Goal: Find specific page/section: Find specific page/section

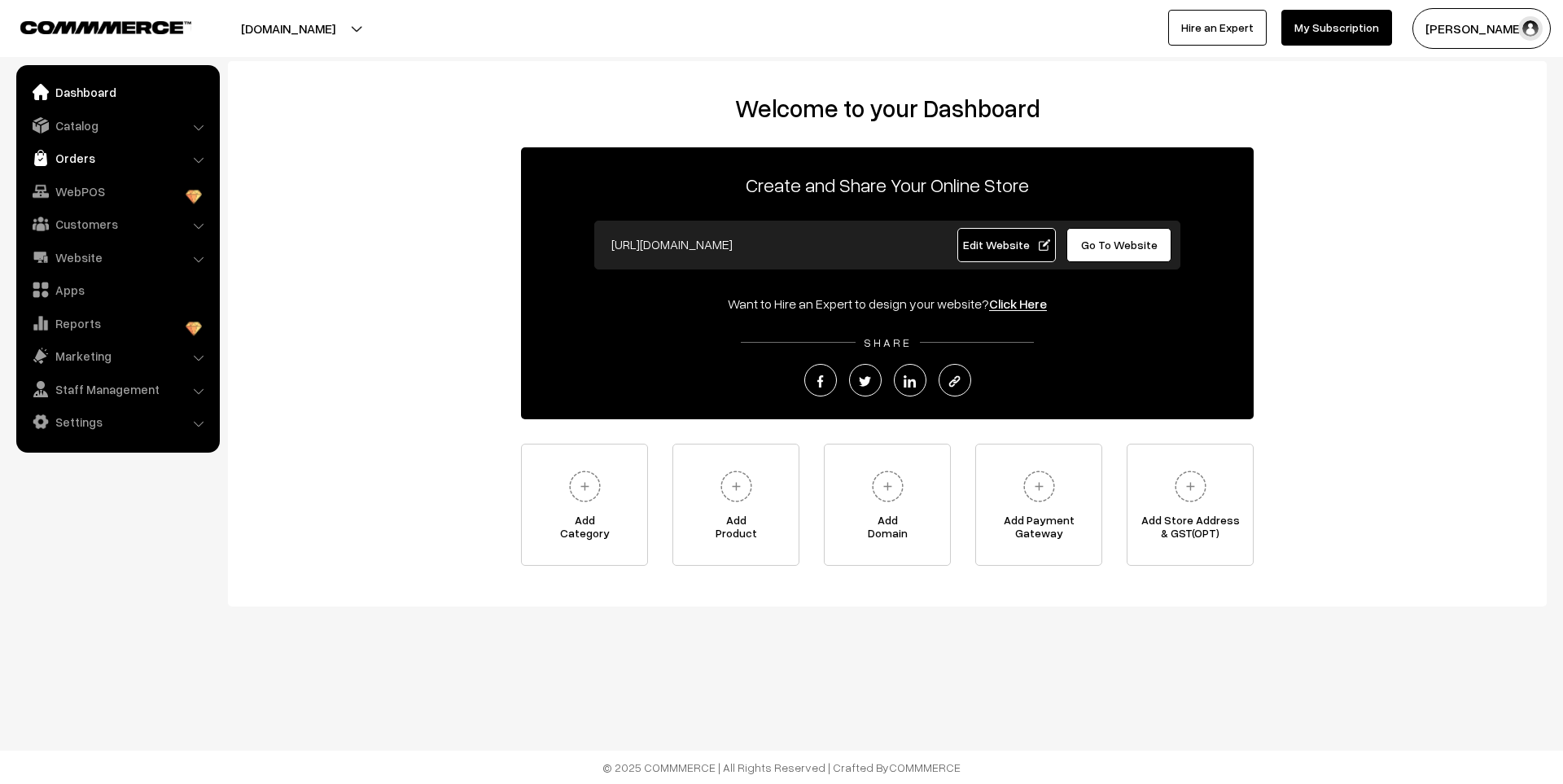
click at [61, 159] on link "Orders" at bounding box center [116, 158] width 194 height 29
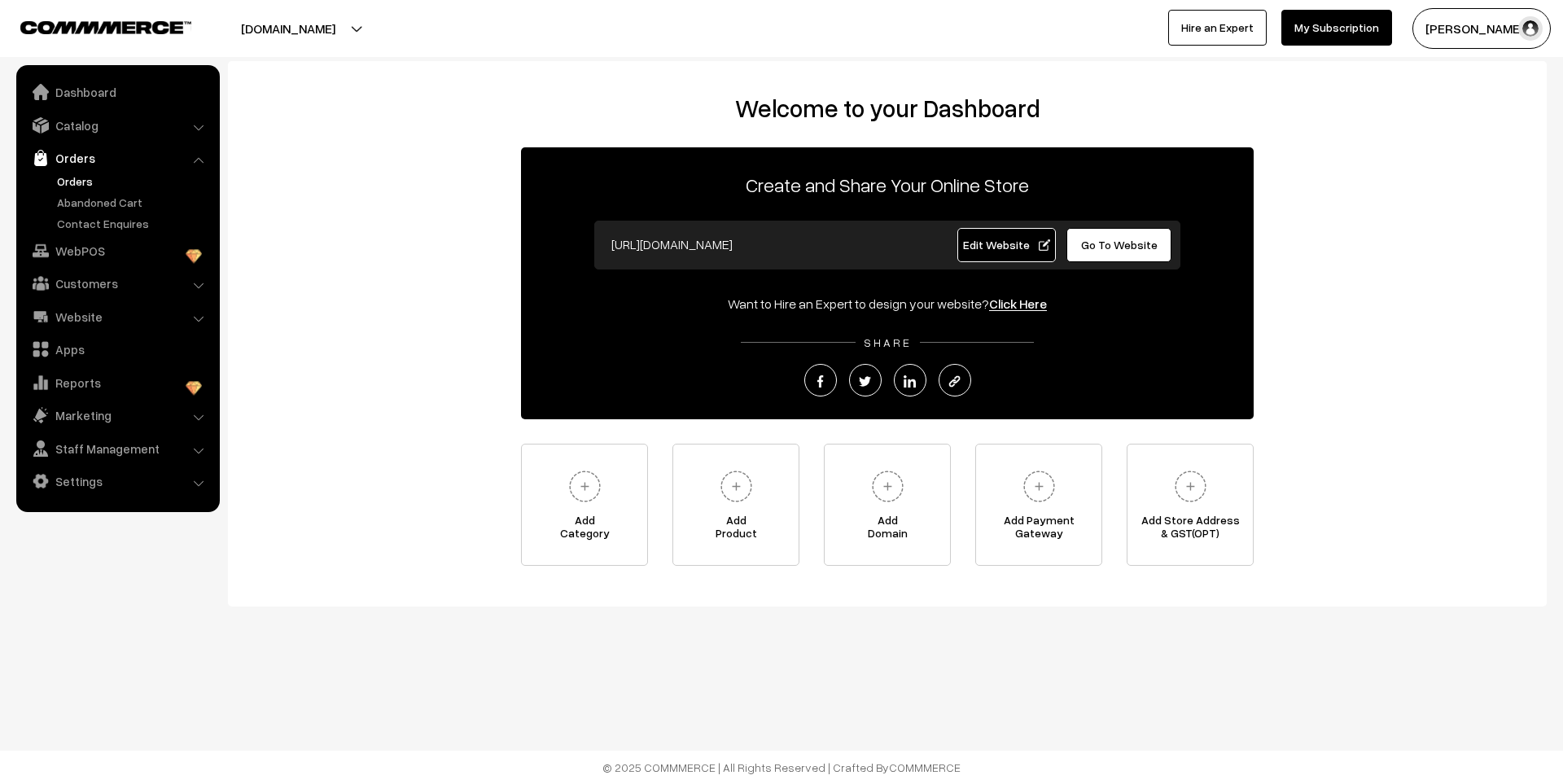
click at [84, 181] on link "Orders" at bounding box center [134, 181] width 161 height 17
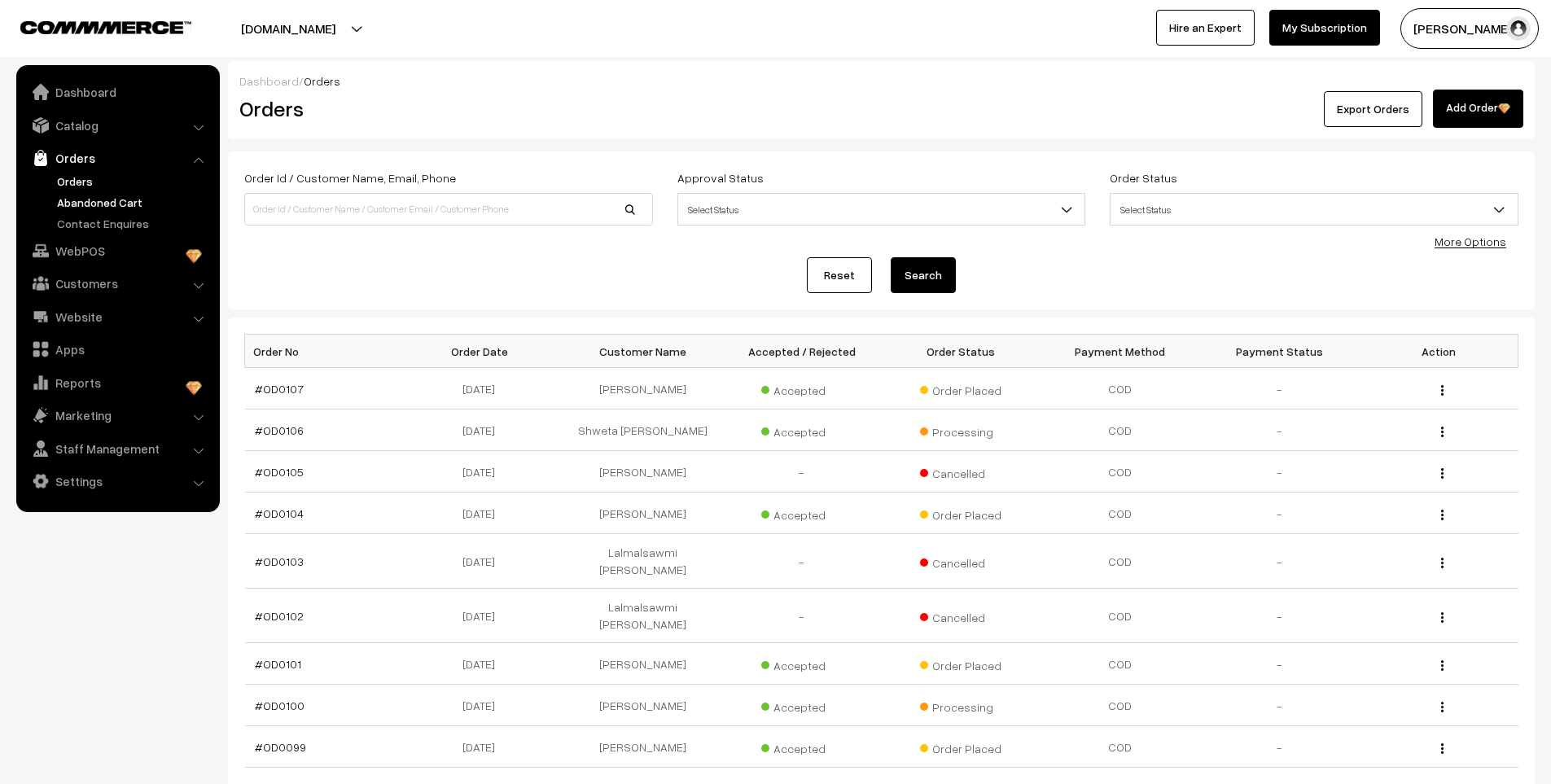
click at [100, 200] on link "Abandoned Cart" at bounding box center [134, 202] width 161 height 17
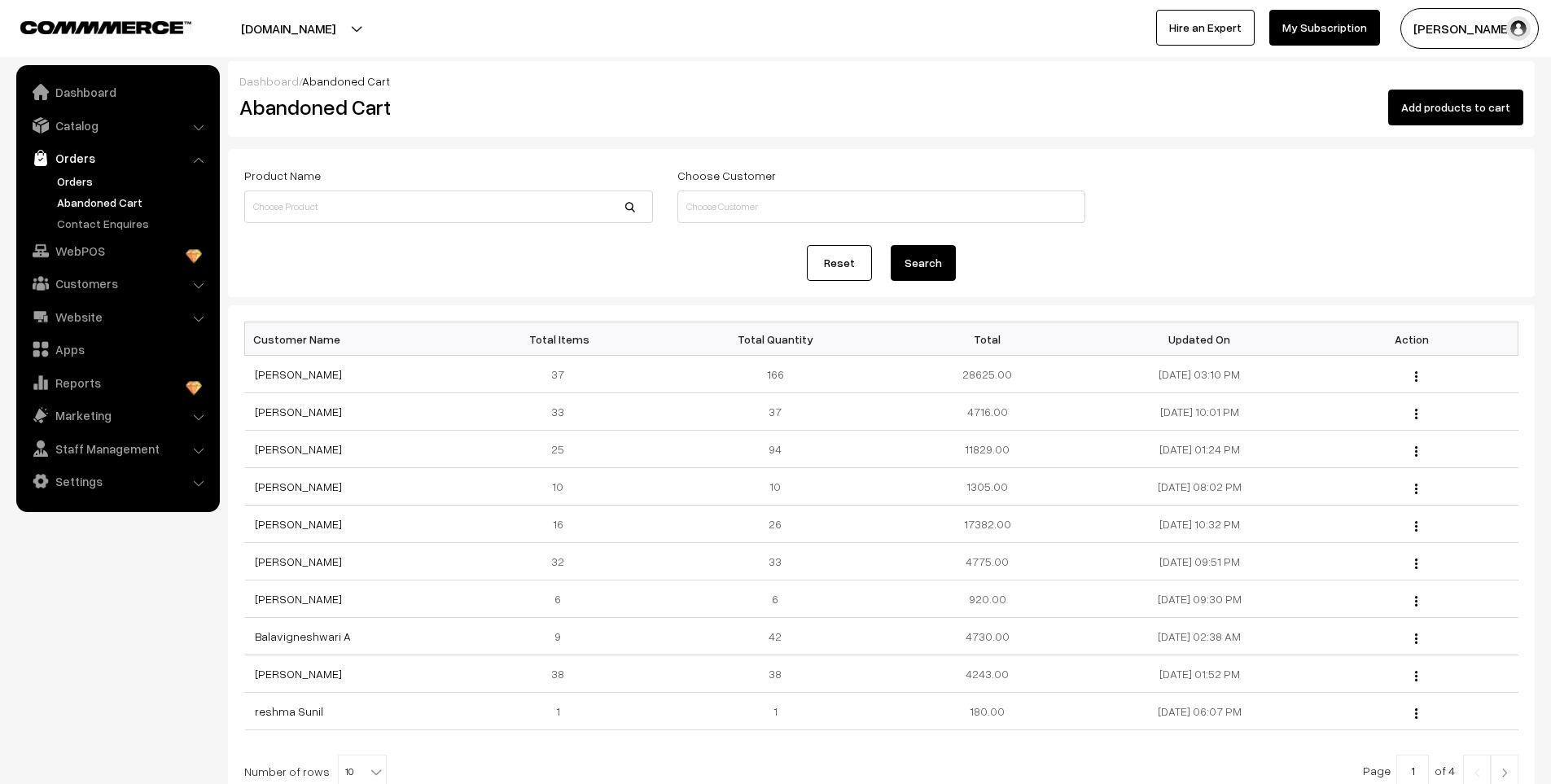
click at [69, 174] on link "Orders" at bounding box center [134, 181] width 161 height 17
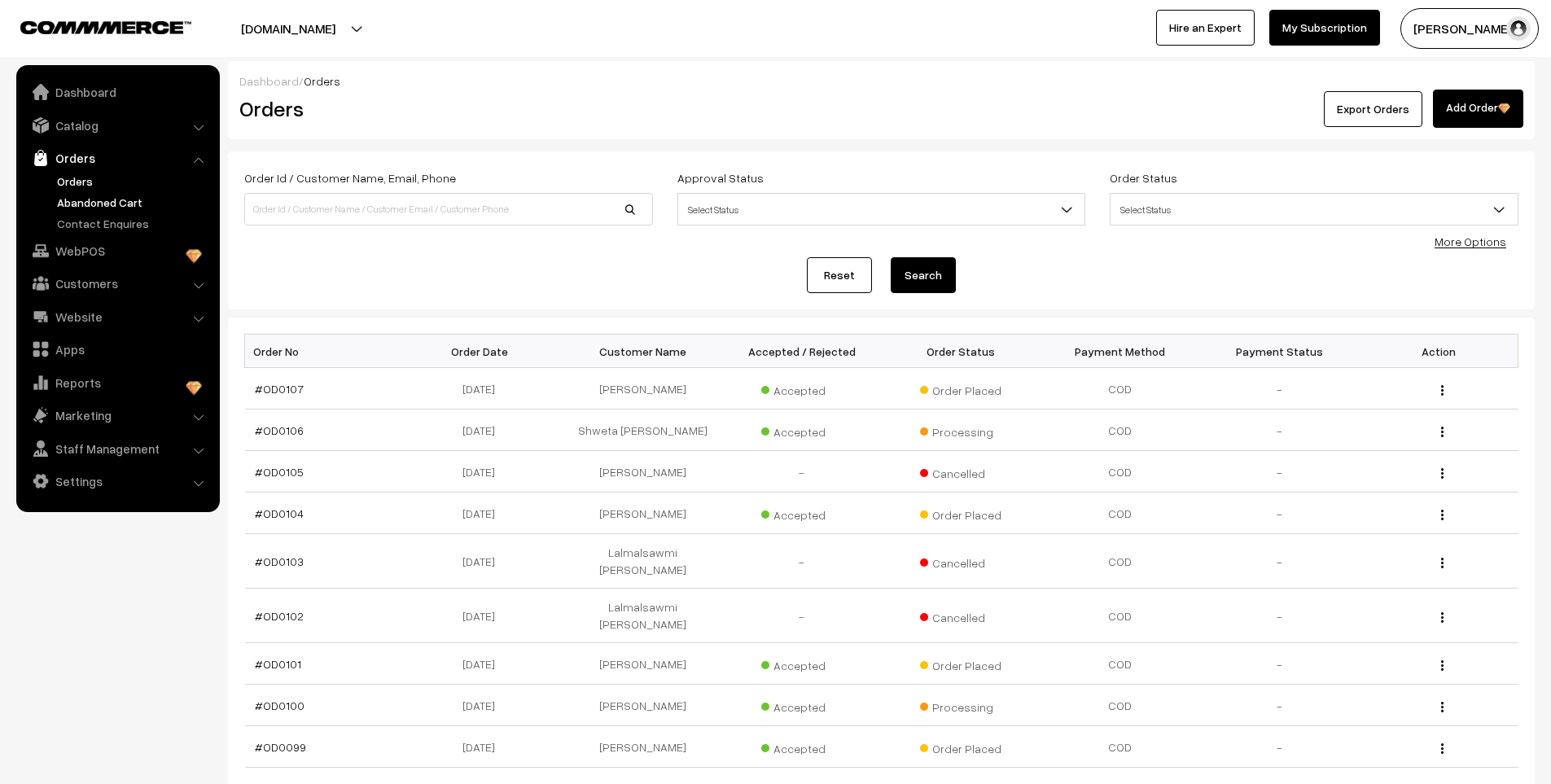
click at [130, 199] on link "Abandoned Cart" at bounding box center [134, 202] width 161 height 17
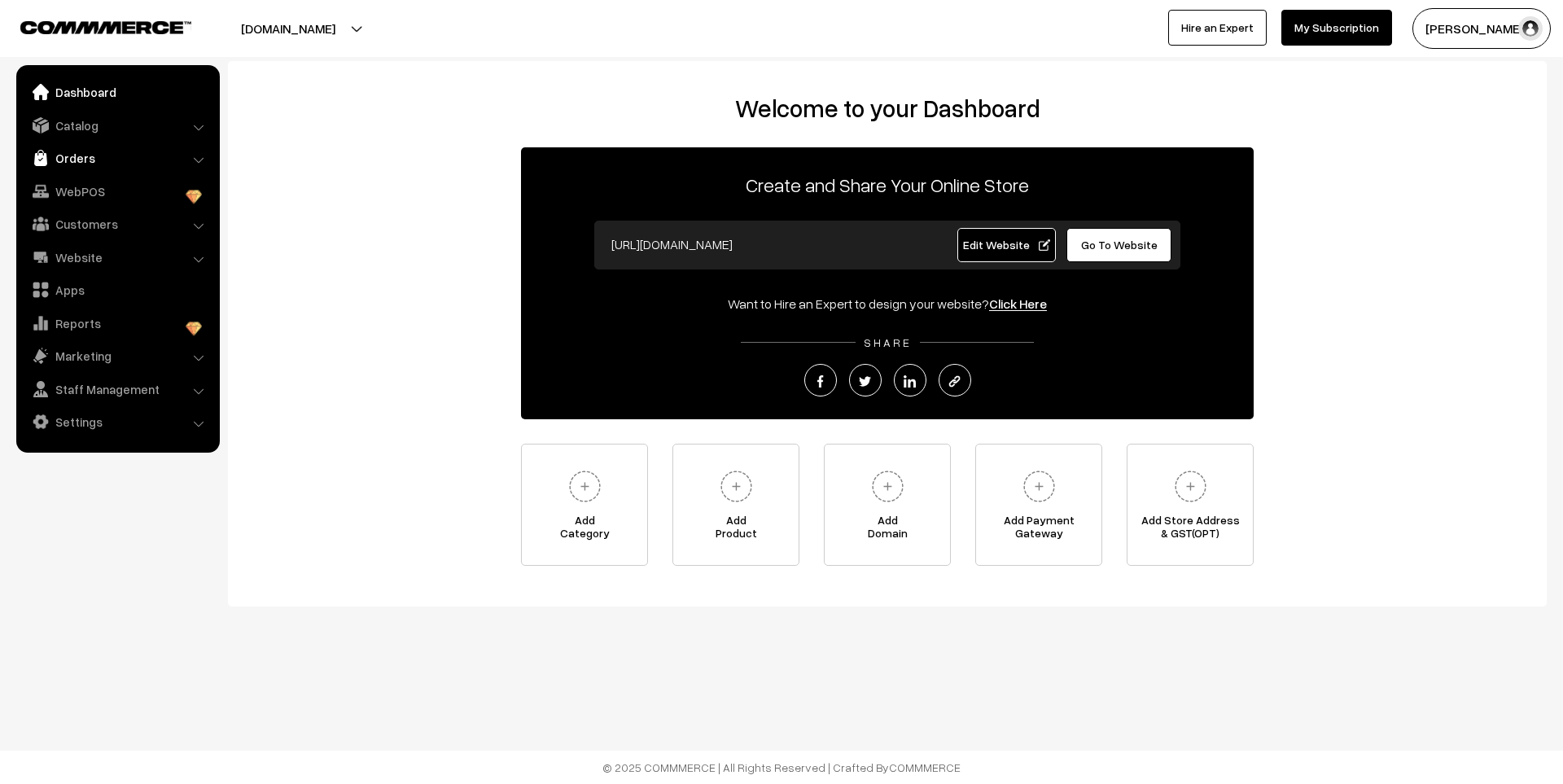
click at [95, 167] on link "Orders" at bounding box center [116, 158] width 194 height 29
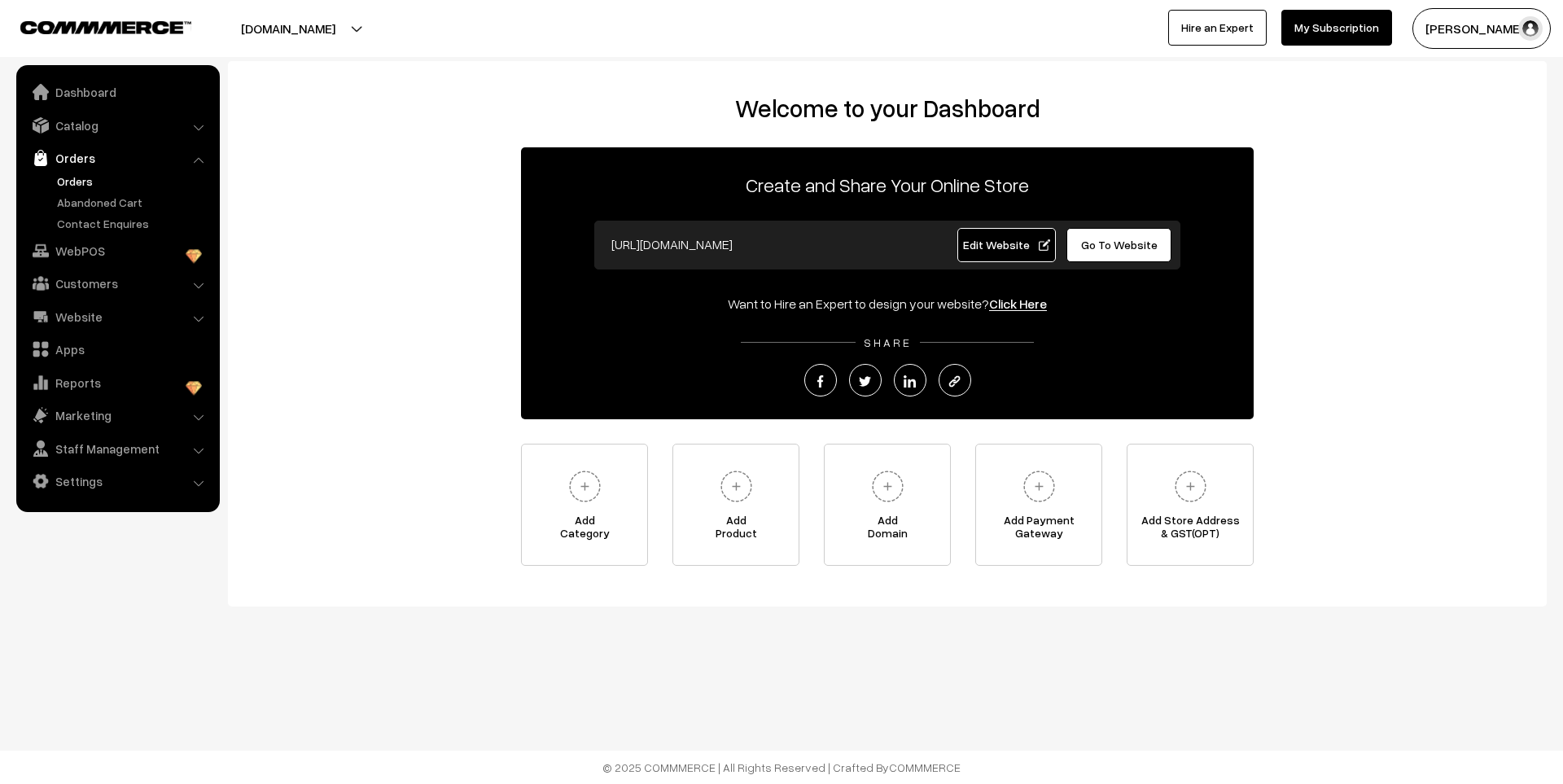
click at [83, 178] on link "Orders" at bounding box center [134, 181] width 161 height 17
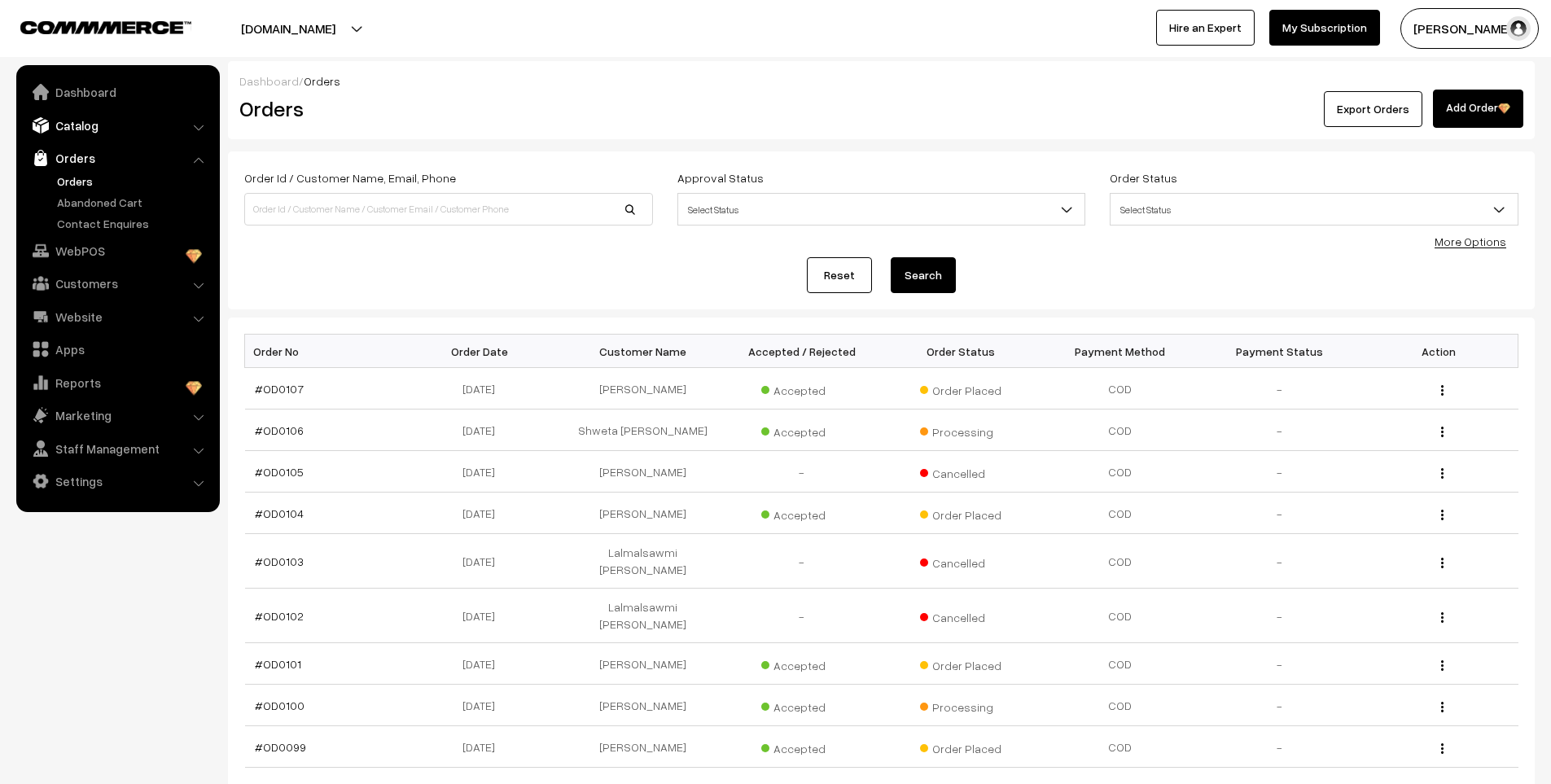
click at [96, 127] on link "Catalog" at bounding box center [116, 126] width 194 height 29
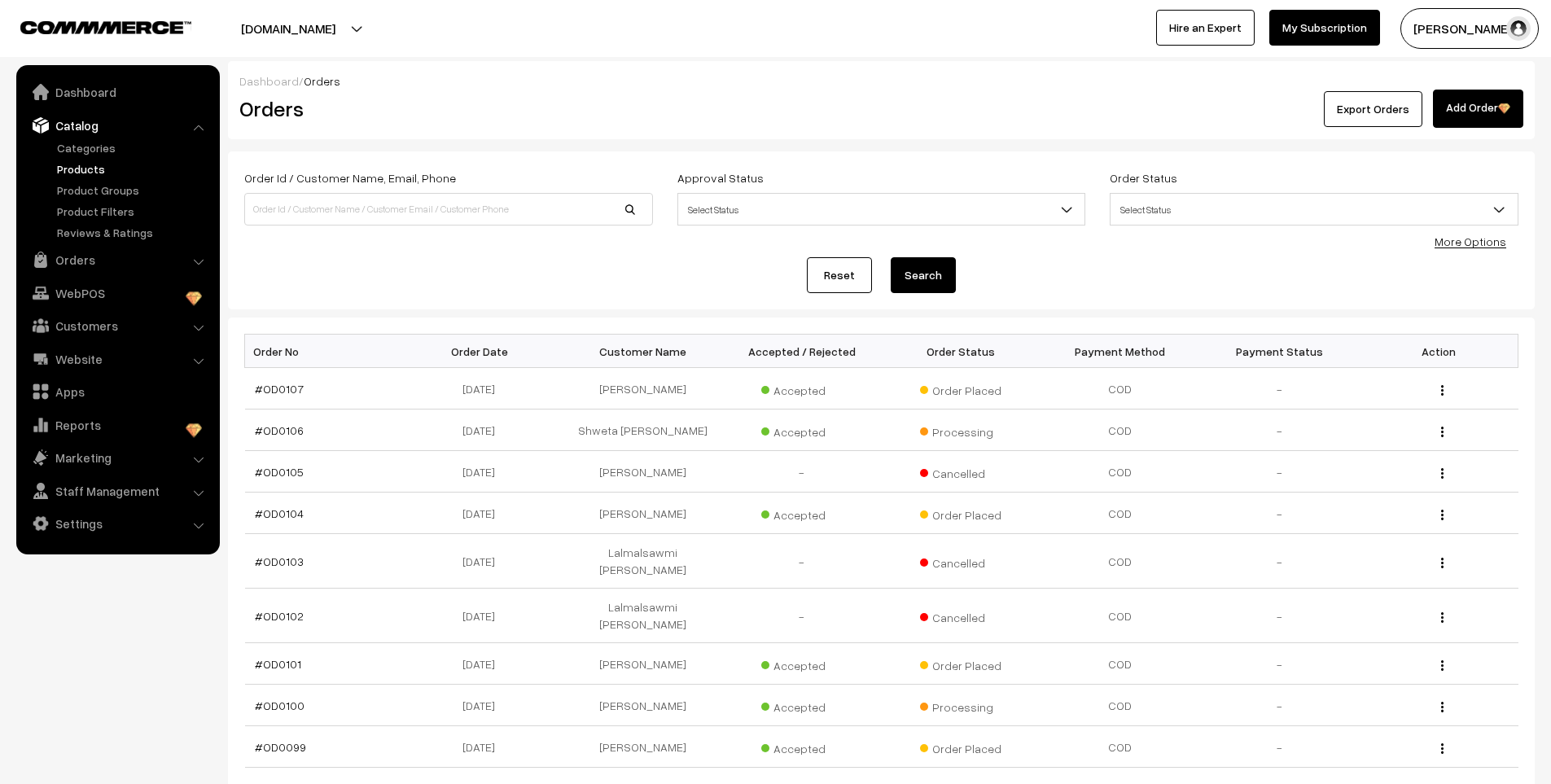
click at [85, 168] on link "Products" at bounding box center [134, 169] width 161 height 17
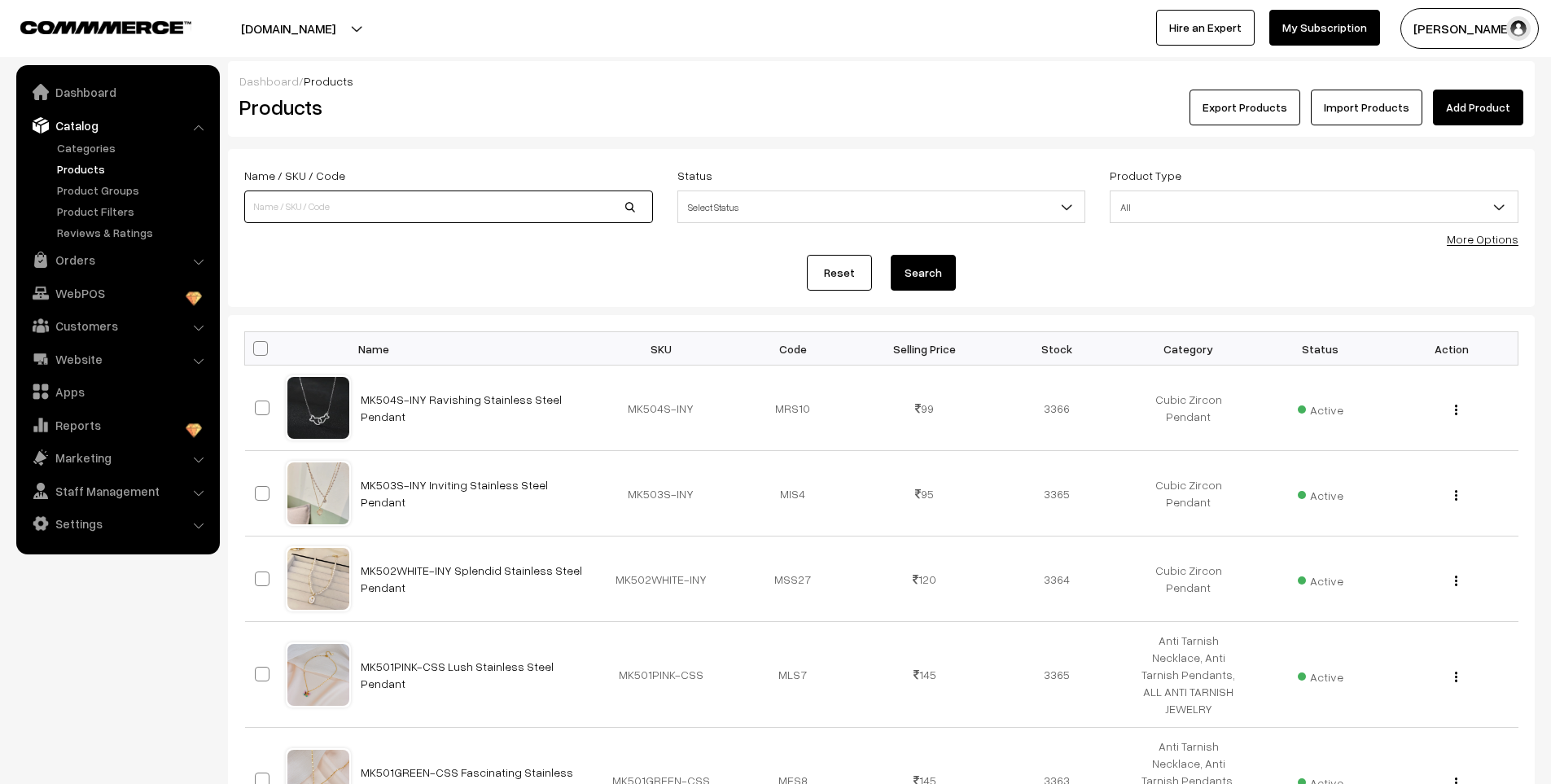
click at [354, 217] on input at bounding box center [449, 206] width 409 height 32
type input "MK773"
click at [891, 255] on button "Search" at bounding box center [923, 272] width 65 height 36
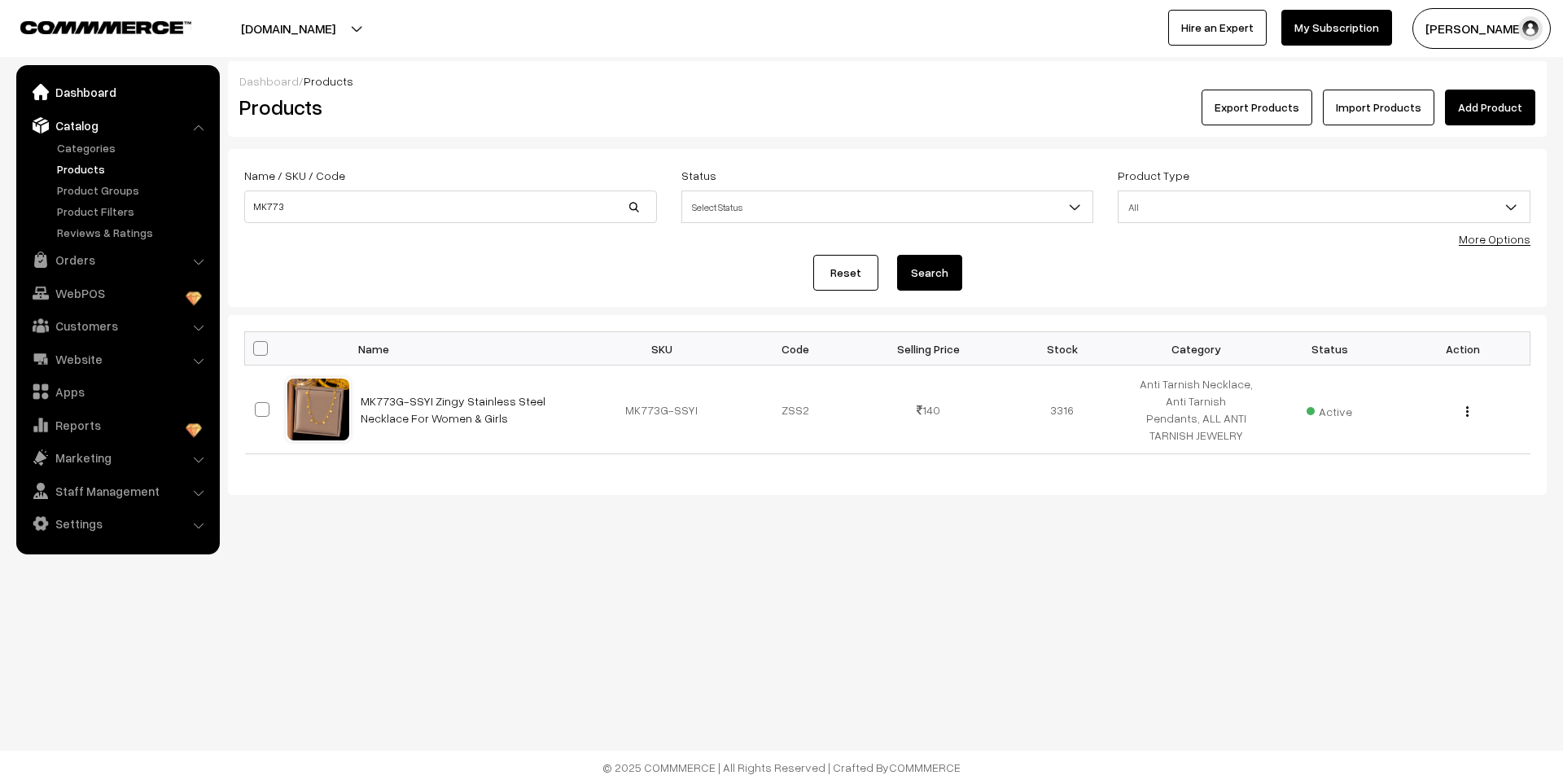
click at [93, 99] on link "Dashboard" at bounding box center [116, 92] width 194 height 29
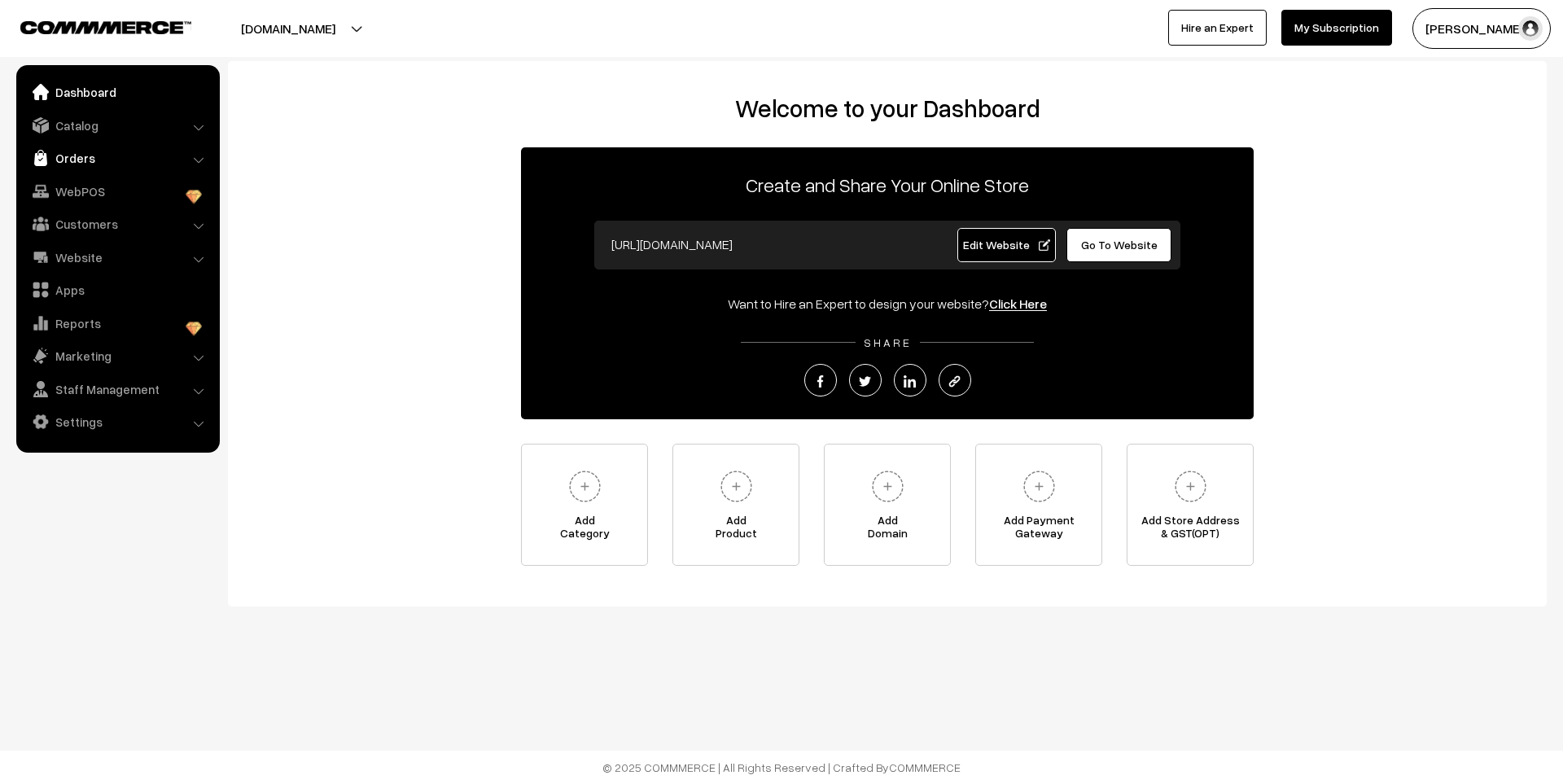
click at [104, 166] on link "Orders" at bounding box center [116, 158] width 194 height 29
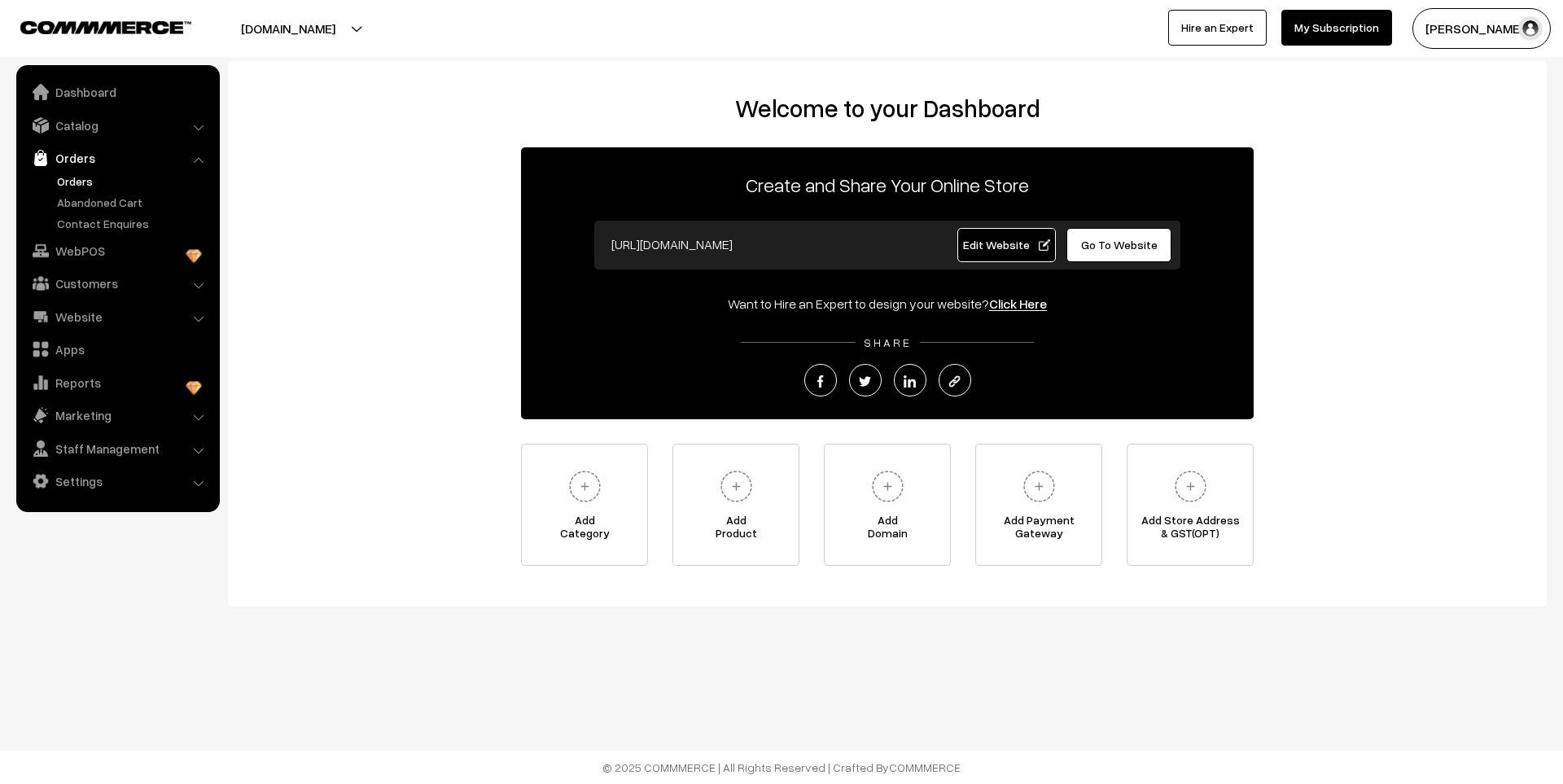
click at [89, 177] on link "Orders" at bounding box center [134, 181] width 161 height 17
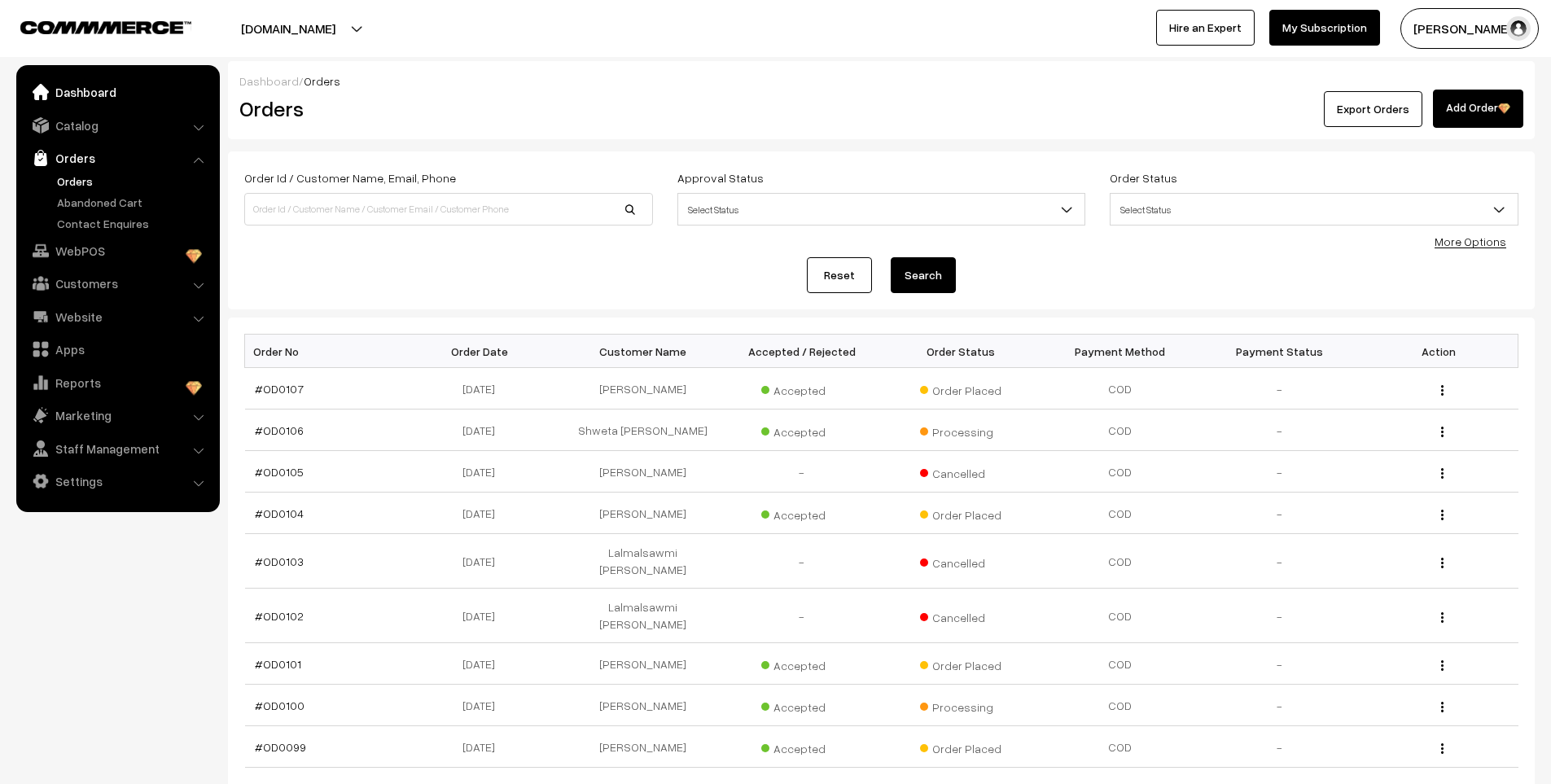
click at [88, 89] on link "Dashboard" at bounding box center [116, 92] width 194 height 29
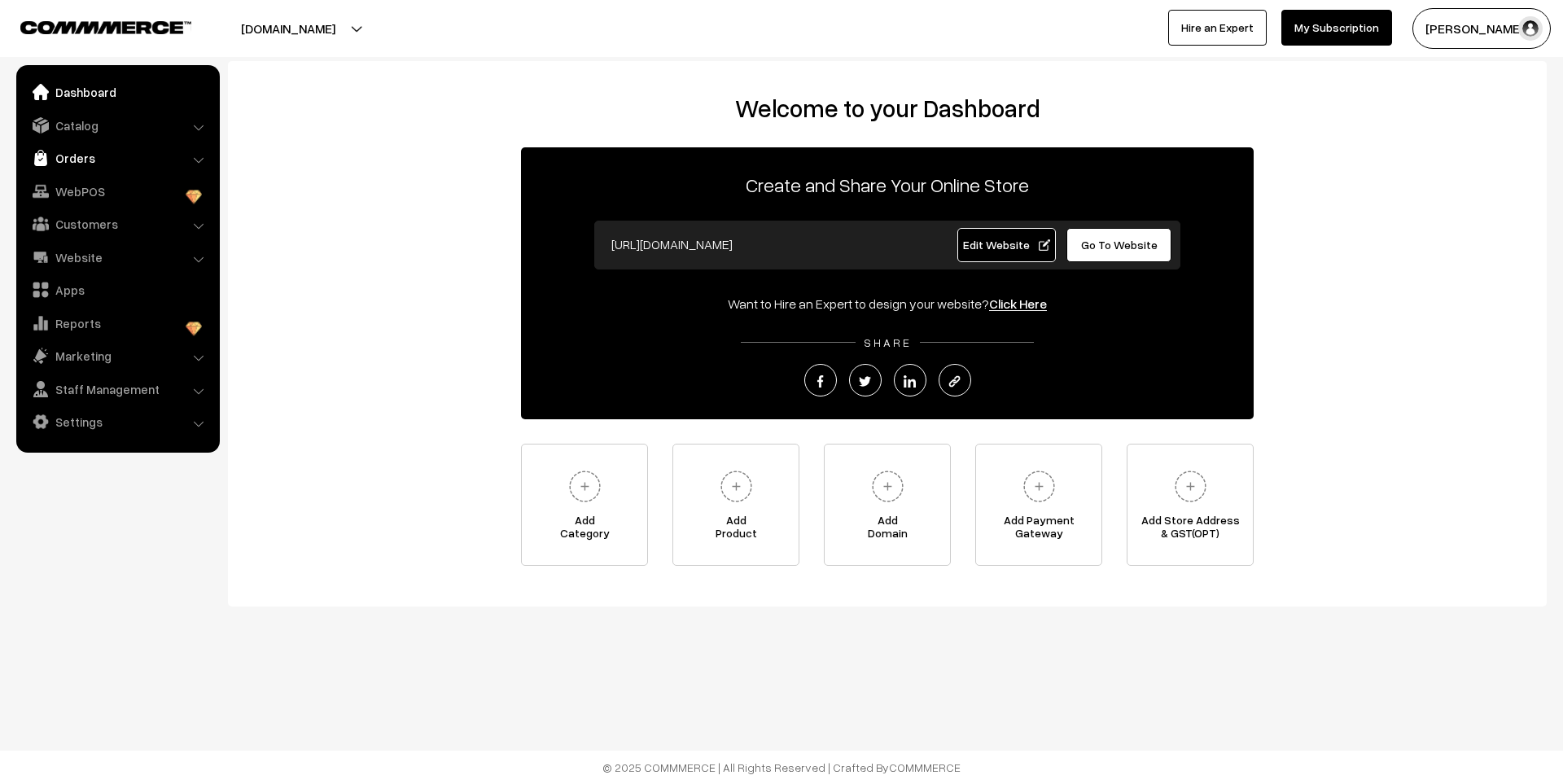
click at [79, 159] on link "Orders" at bounding box center [116, 158] width 194 height 29
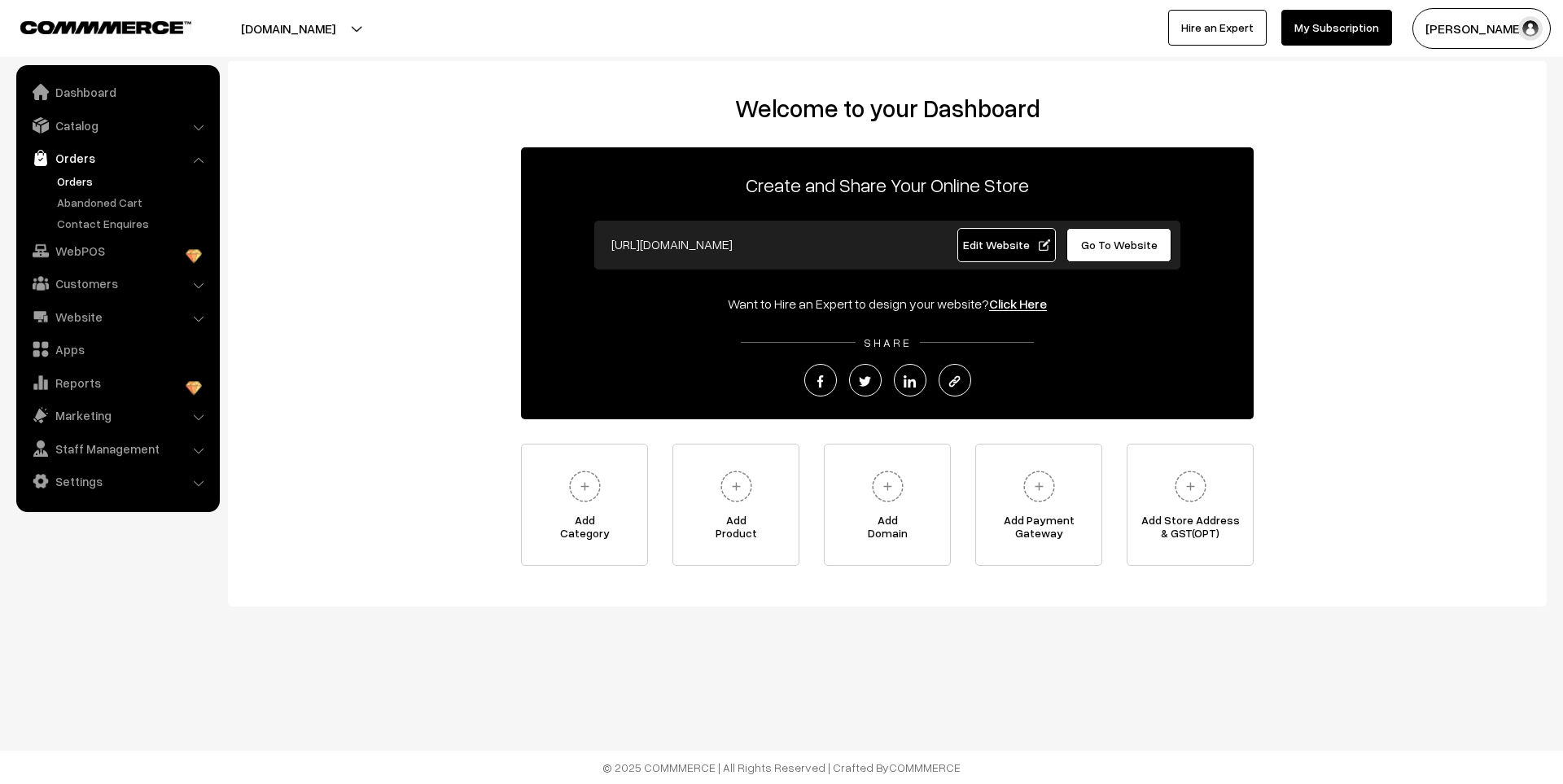
click at [77, 178] on link "Orders" at bounding box center [134, 181] width 161 height 17
